Goal: Task Accomplishment & Management: Use online tool/utility

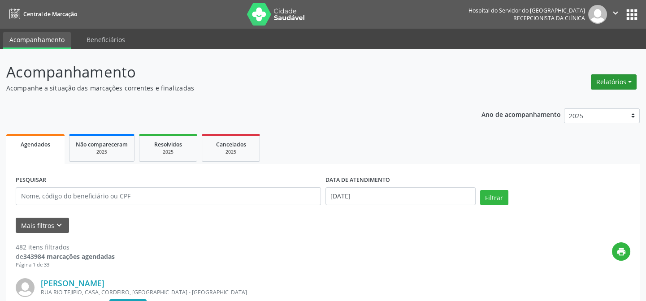
click at [622, 80] on button "Relatórios" at bounding box center [614, 81] width 46 height 15
click at [599, 98] on link "Agendamentos" at bounding box center [588, 101] width 96 height 13
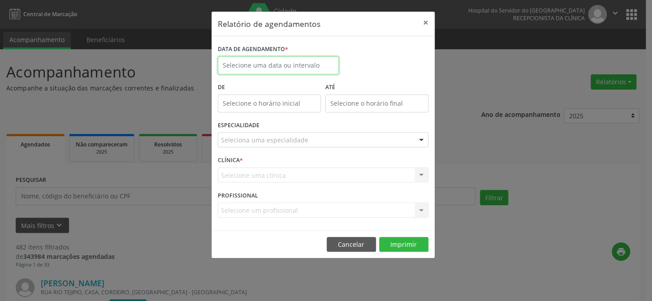
click at [284, 67] on input "text" at bounding box center [278, 65] width 121 height 18
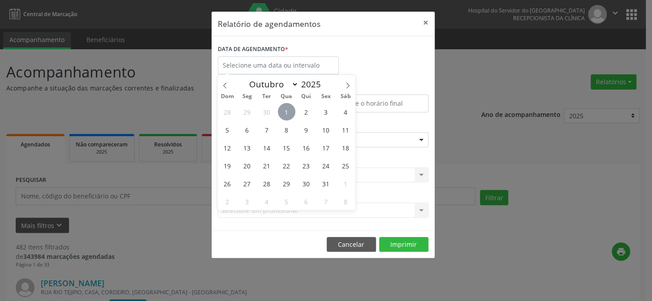
click at [292, 108] on span "1" at bounding box center [286, 111] width 17 height 17
type input "[DATE]"
click at [292, 108] on span "1" at bounding box center [286, 111] width 17 height 17
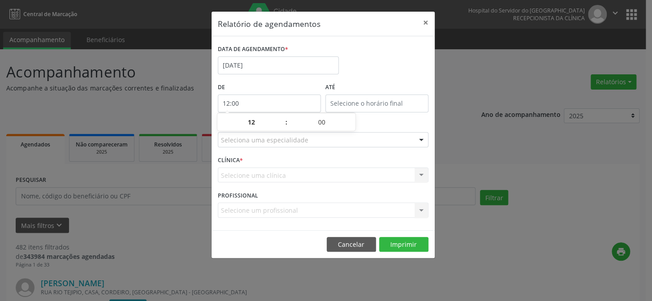
click at [279, 100] on input "12:00" at bounding box center [269, 104] width 103 height 18
click at [281, 126] on span at bounding box center [282, 126] width 6 height 9
type input "11:00"
type input "11"
click at [281, 126] on span at bounding box center [282, 126] width 6 height 9
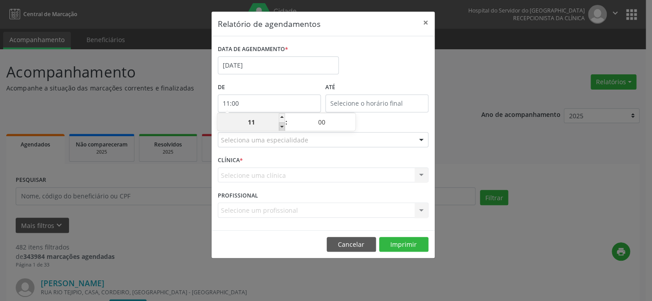
type input "10:00"
type input "10"
click at [281, 126] on span at bounding box center [282, 126] width 6 height 9
type input "09:00"
type input "09"
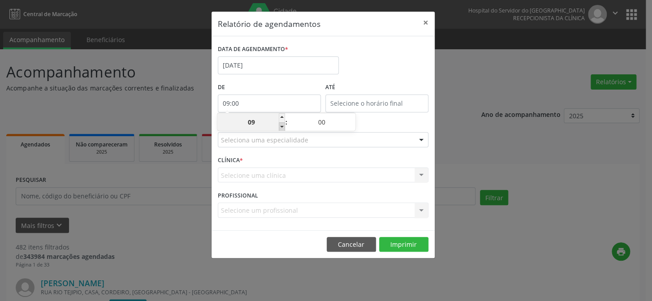
click at [281, 126] on span at bounding box center [282, 126] width 6 height 9
type input "08:00"
type input "08"
click at [281, 126] on span at bounding box center [282, 126] width 6 height 9
type input "07:00"
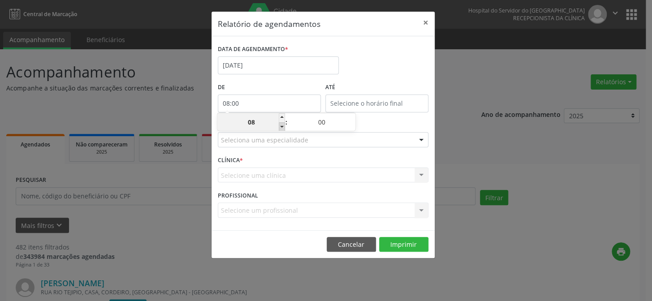
type input "07"
click at [383, 104] on input "12:00" at bounding box center [376, 104] width 103 height 18
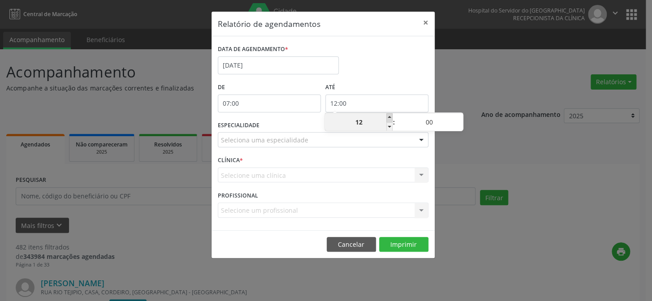
click at [389, 117] on span at bounding box center [389, 117] width 6 height 9
type input "13:00"
type input "13"
click at [389, 117] on span at bounding box center [389, 117] width 6 height 9
type input "14:00"
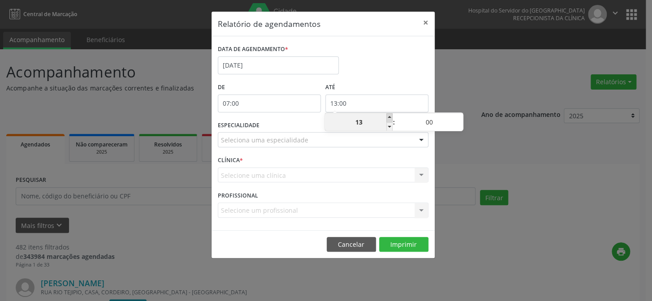
type input "14"
click at [389, 117] on span at bounding box center [389, 117] width 6 height 9
type input "15:00"
type input "15"
click at [389, 117] on span at bounding box center [389, 117] width 6 height 9
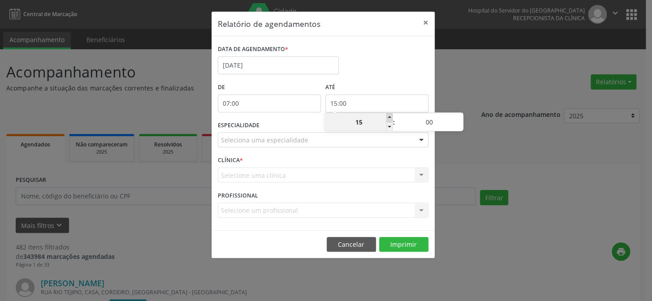
type input "16:00"
type input "16"
click at [389, 117] on span at bounding box center [389, 117] width 6 height 9
type input "17:00"
type input "17"
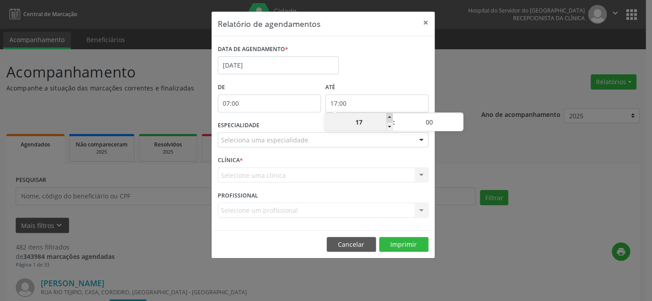
click at [389, 117] on span at bounding box center [389, 117] width 6 height 9
type input "18:00"
type input "18"
click at [389, 117] on span at bounding box center [389, 117] width 6 height 9
type input "19:00"
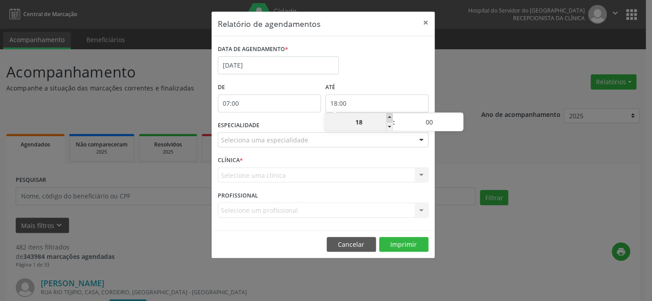
type input "19"
click at [389, 117] on span at bounding box center [389, 117] width 6 height 9
type input "20:00"
type input "20"
click at [389, 117] on span at bounding box center [389, 117] width 6 height 9
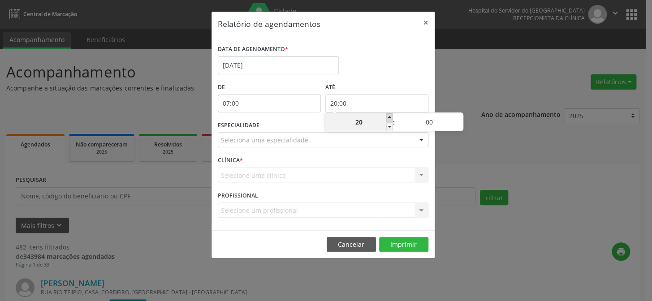
type input "21:00"
type input "21"
click at [419, 138] on div at bounding box center [421, 140] width 13 height 15
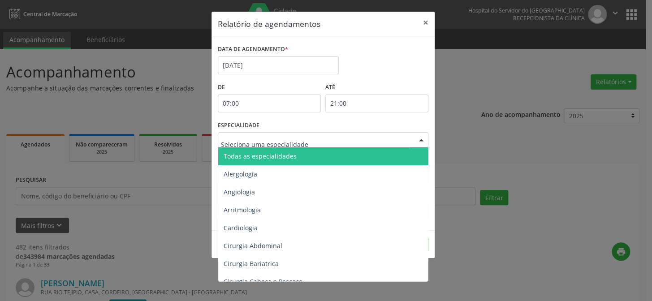
click at [406, 151] on span "Todas as especialidades" at bounding box center [323, 156] width 211 height 18
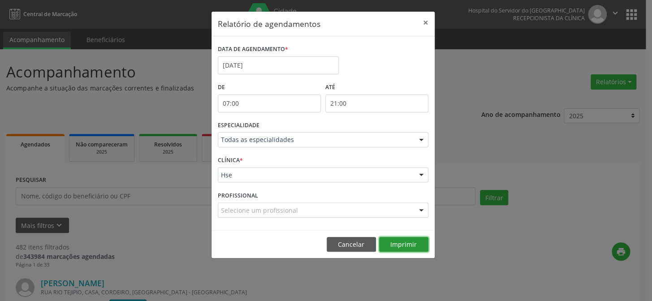
click at [405, 241] on button "Imprimir" at bounding box center [403, 244] width 49 height 15
